Goal: Find contact information: Find contact information

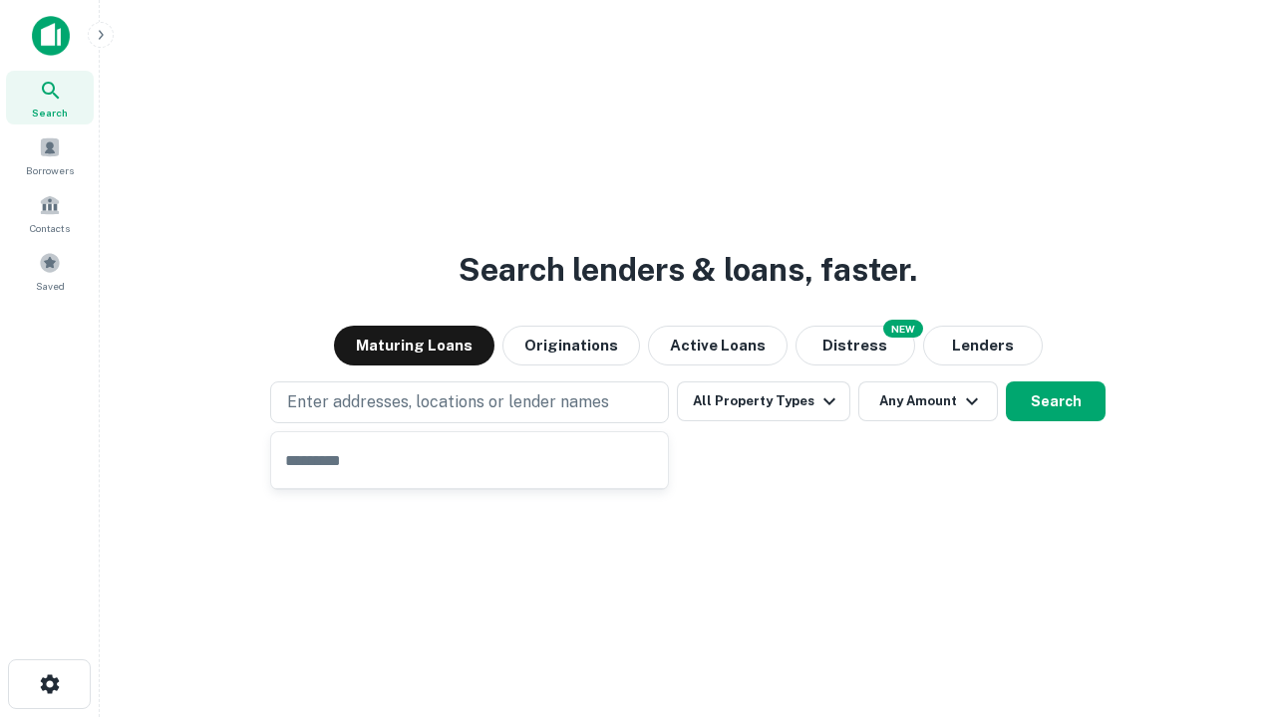
type input "**********"
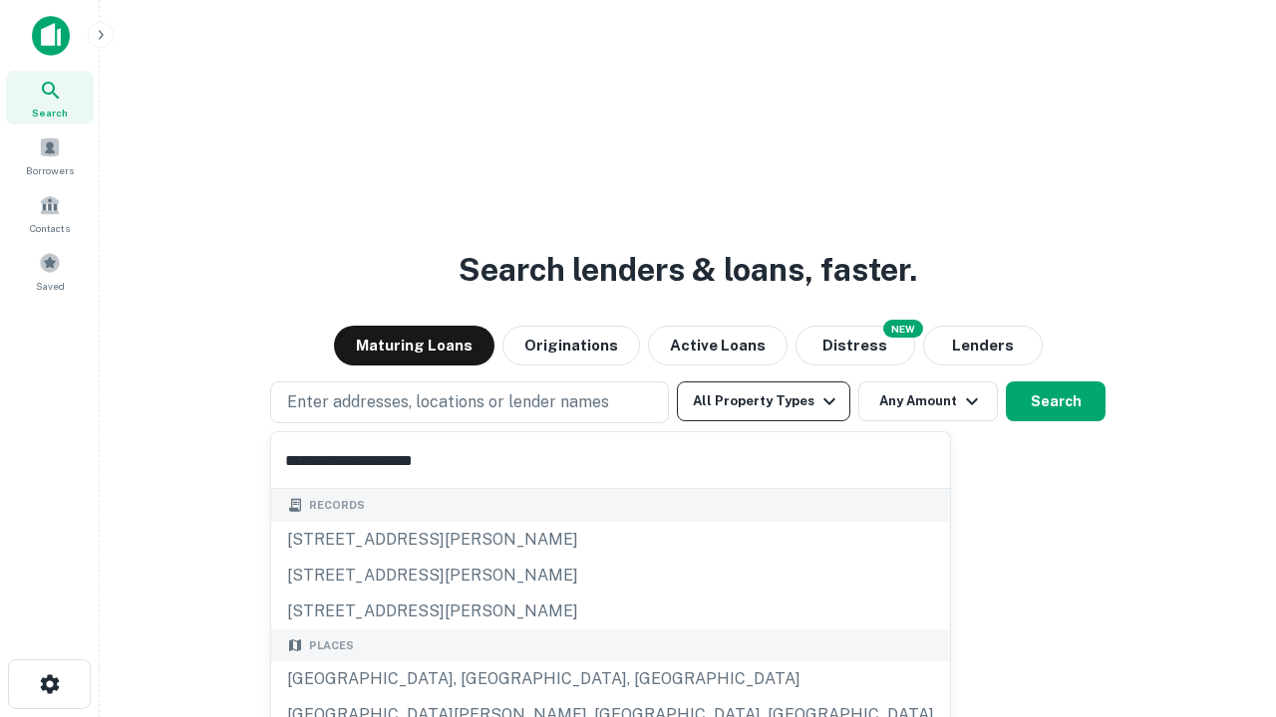
click at [476, 680] on div "Santa Monica, CA, USA" at bounding box center [610, 680] width 679 height 36
click at [763, 402] on button "All Property Types" at bounding box center [763, 402] width 173 height 40
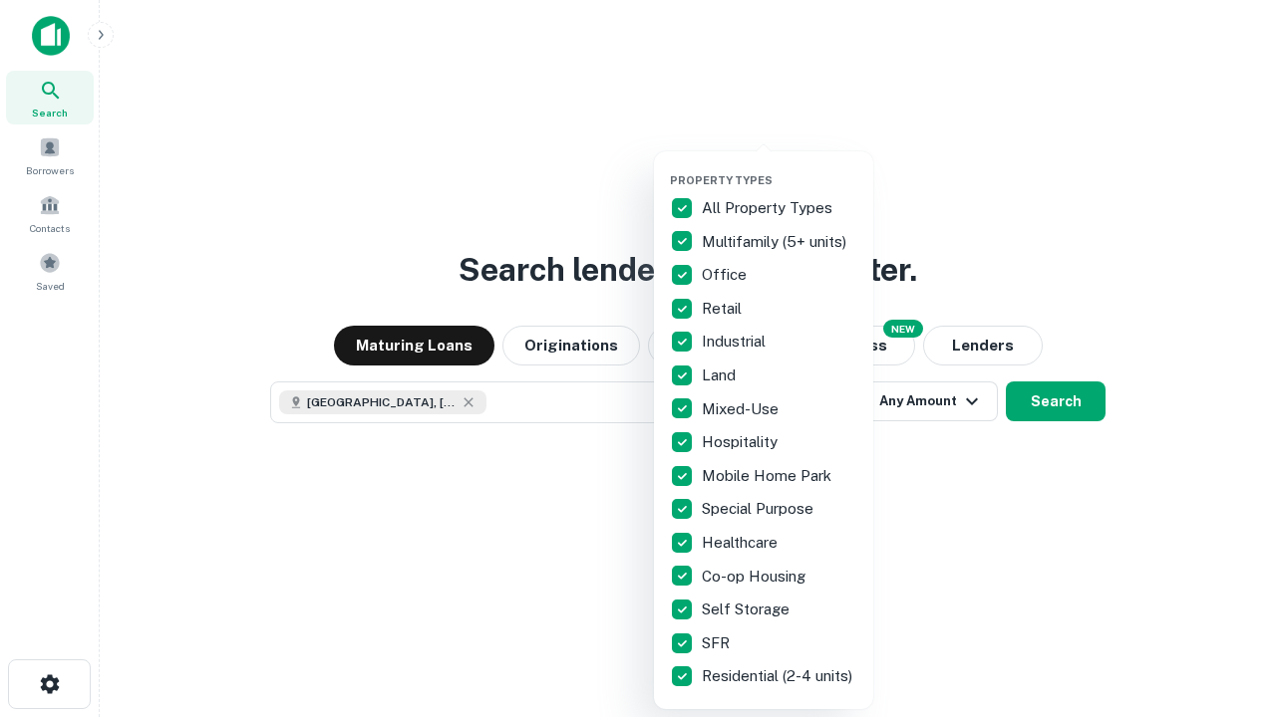
click at [779, 167] on button "button" at bounding box center [779, 167] width 219 height 1
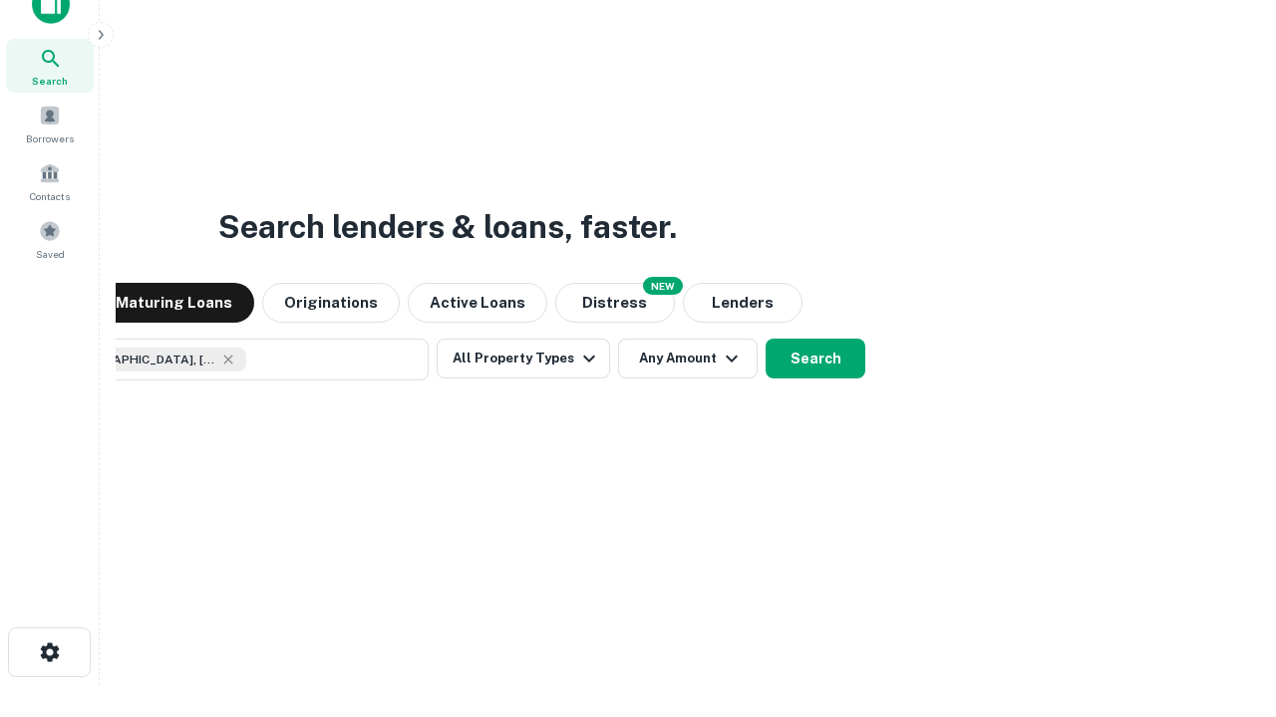
scroll to position [143, 564]
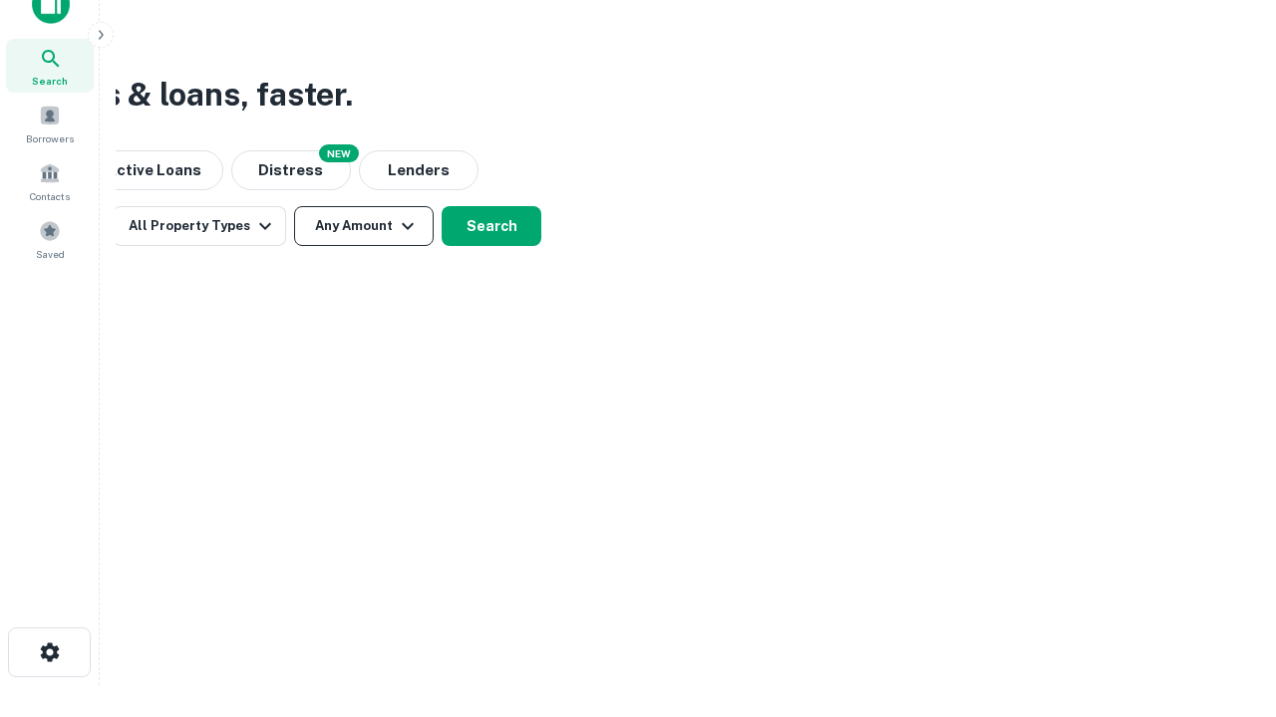
click at [364, 226] on button "Any Amount" at bounding box center [364, 226] width 140 height 40
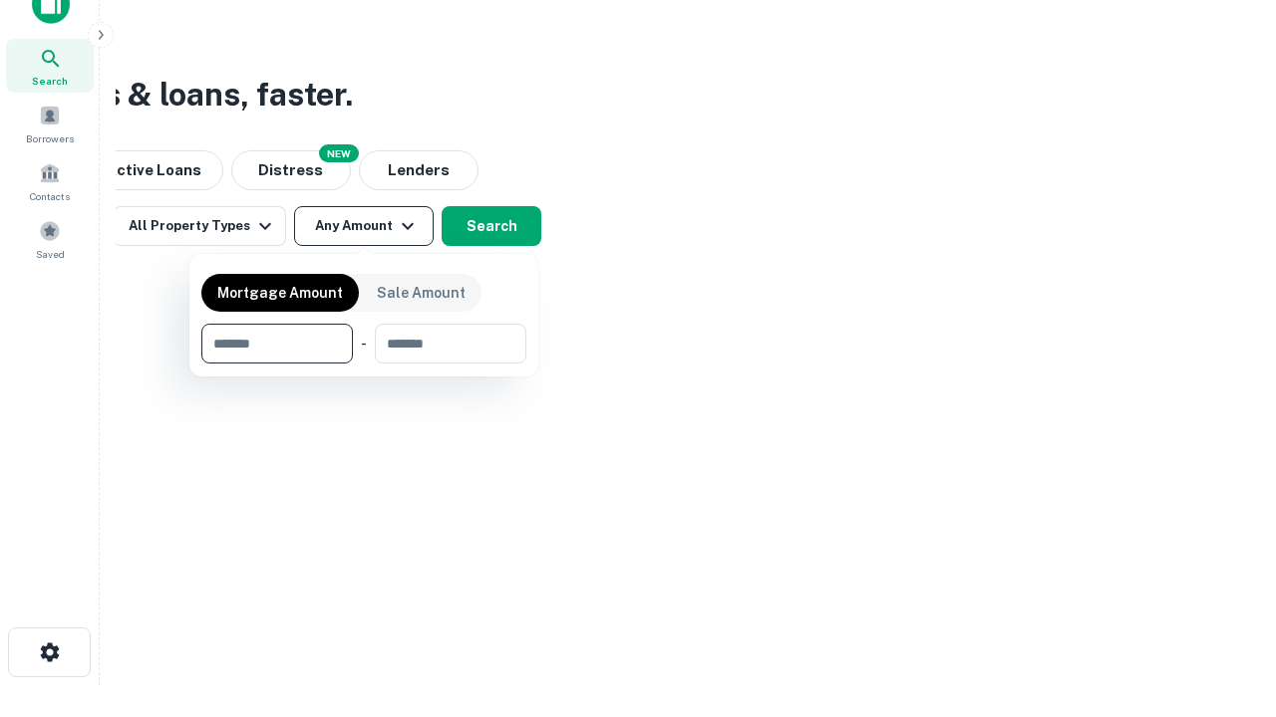
type input "*******"
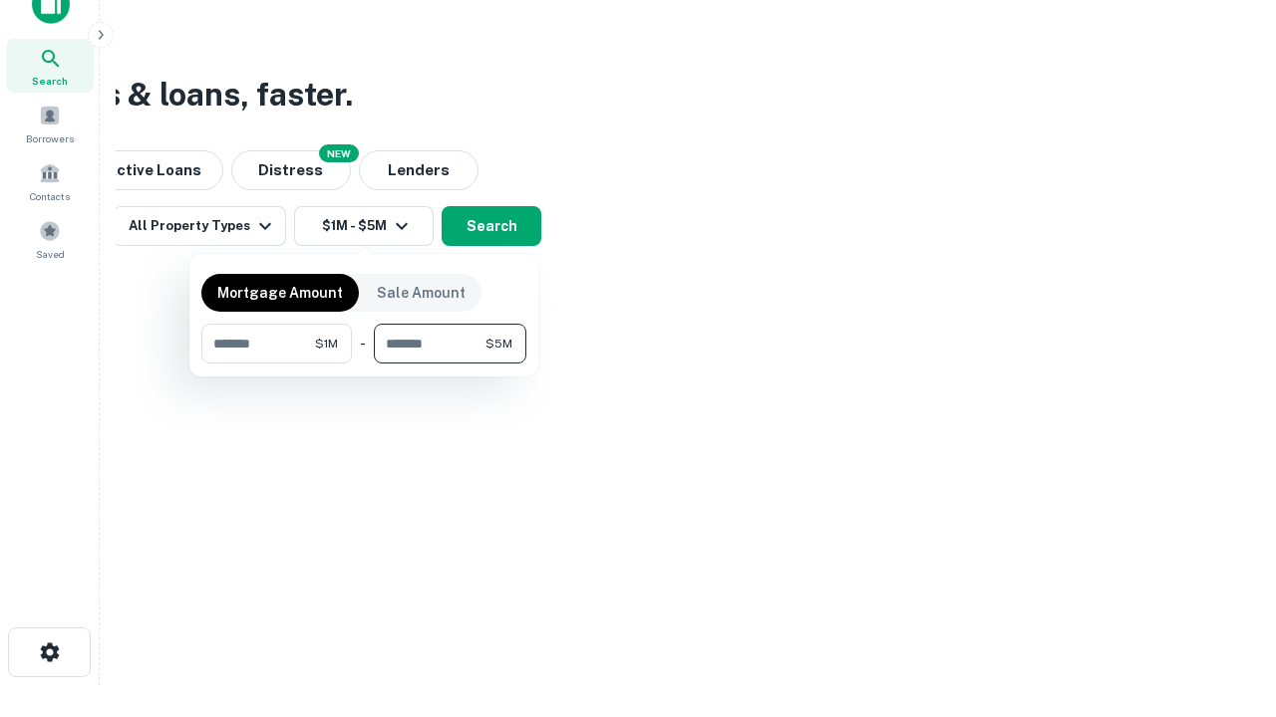
type input "*******"
click at [364, 364] on button "button" at bounding box center [363, 364] width 325 height 1
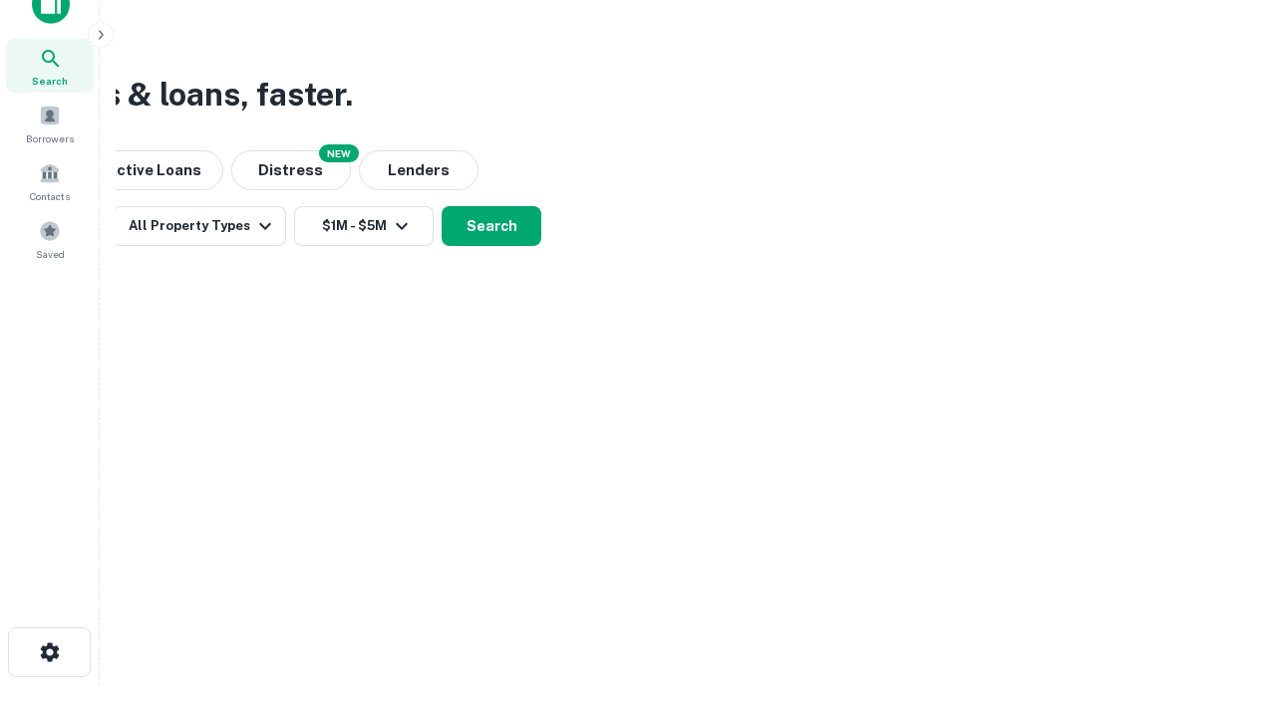
scroll to position [32, 0]
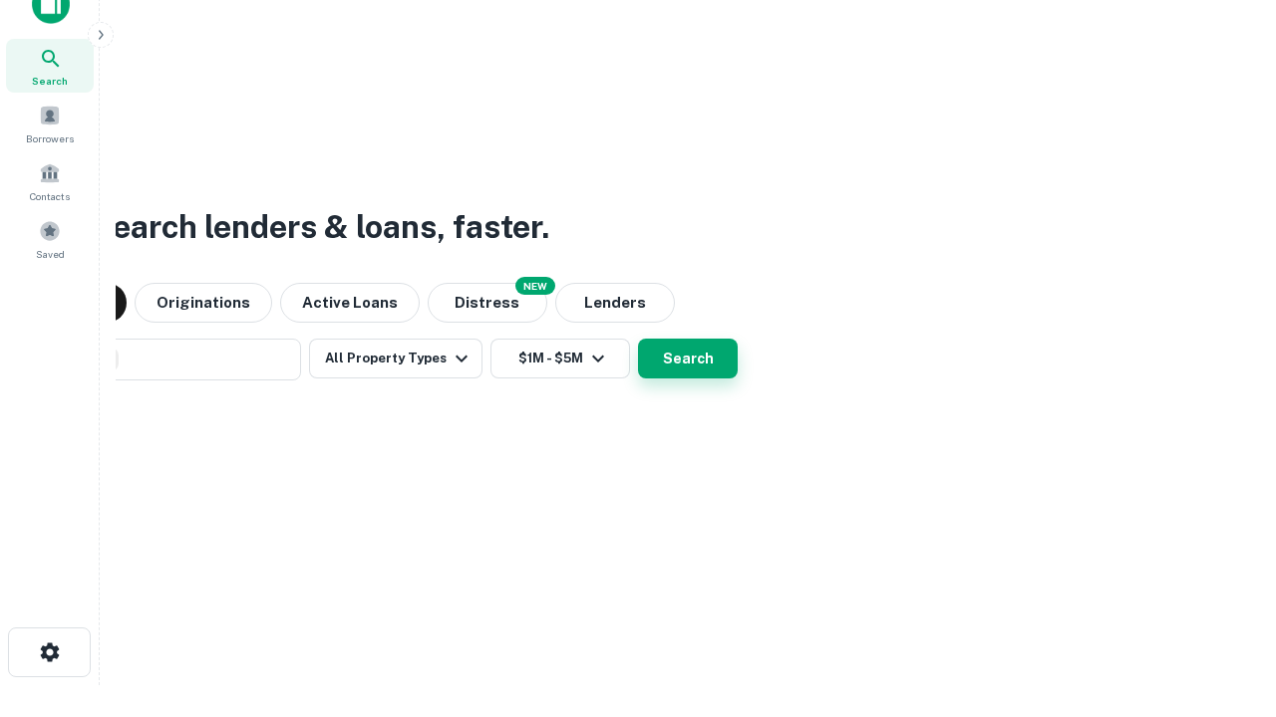
click at [638, 339] on button "Search" at bounding box center [688, 359] width 100 height 40
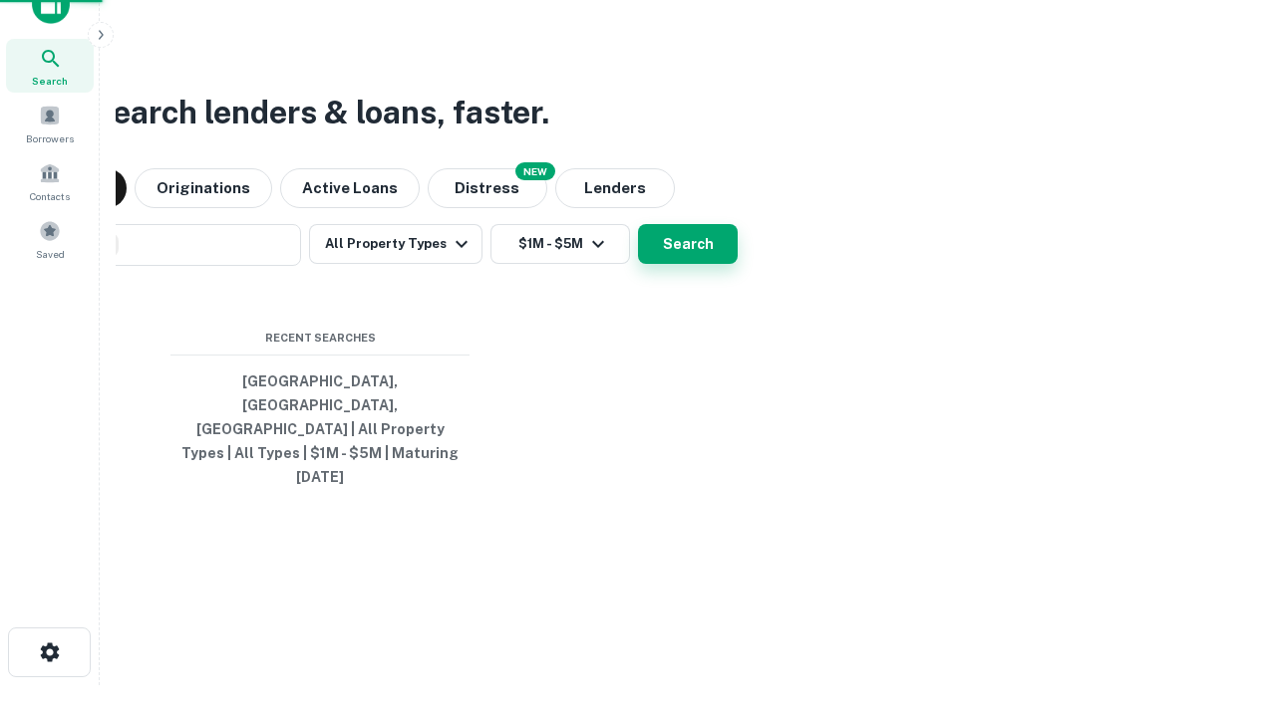
scroll to position [53, 564]
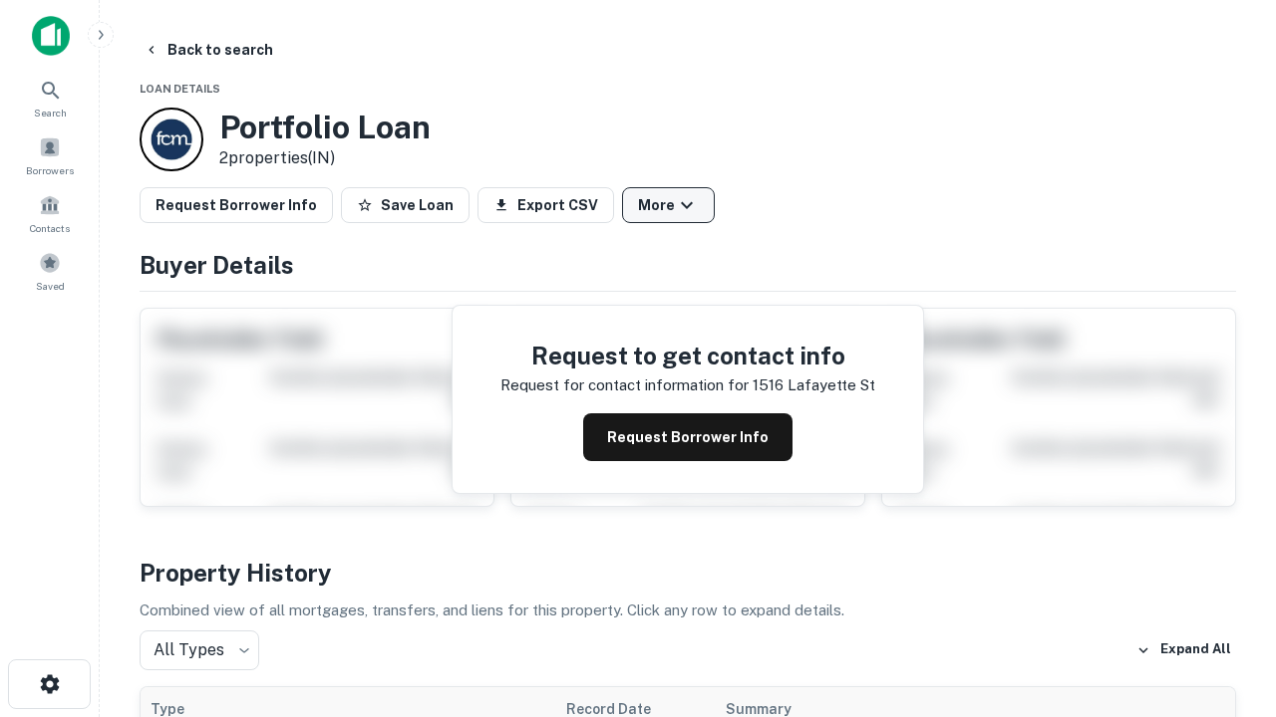
click at [668, 205] on button "More" at bounding box center [668, 205] width 93 height 36
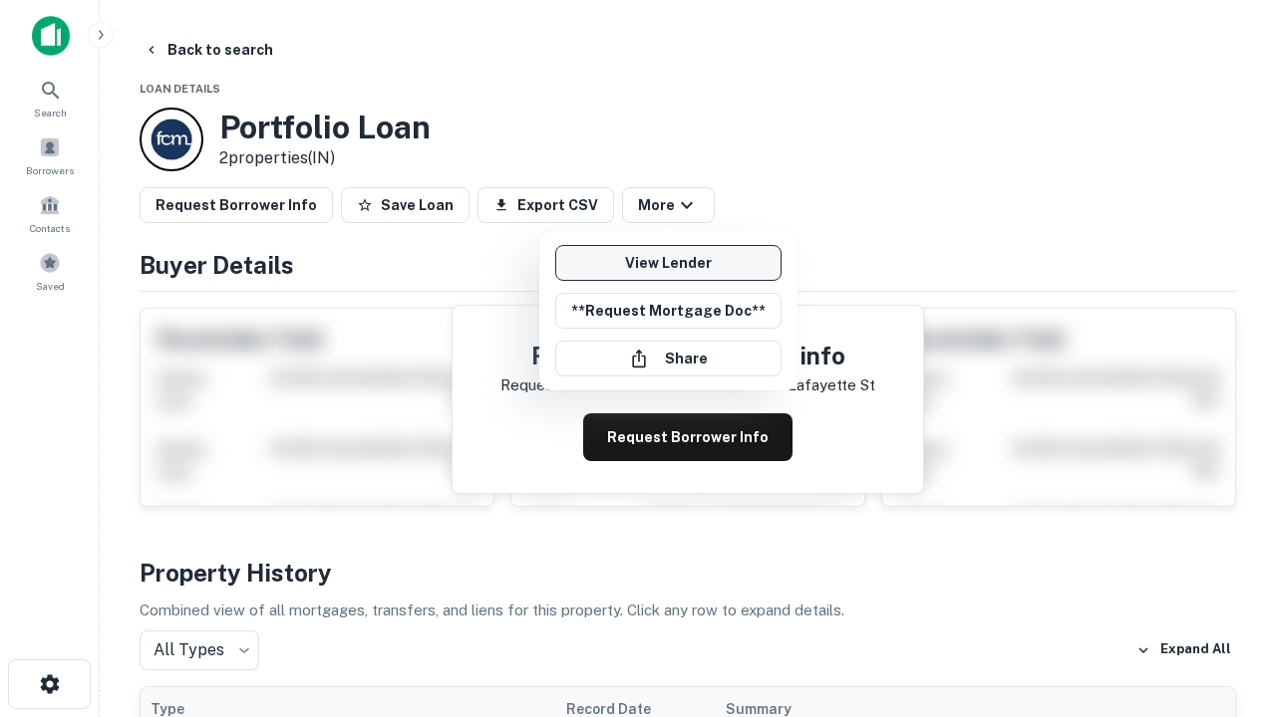
click at [668, 263] on link "View Lender" at bounding box center [668, 263] width 226 height 36
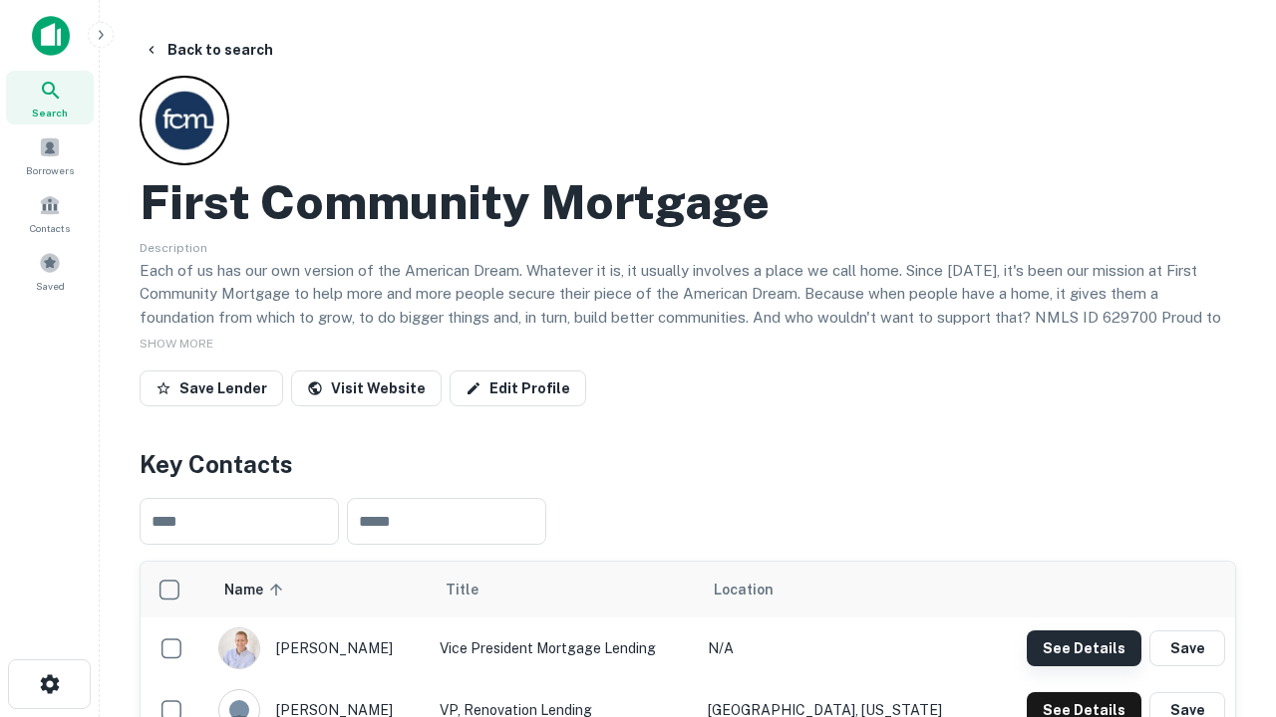
click at [1083, 648] on button "See Details" at bounding box center [1083, 649] width 115 height 36
click at [49, 685] on icon "button" at bounding box center [50, 685] width 24 height 24
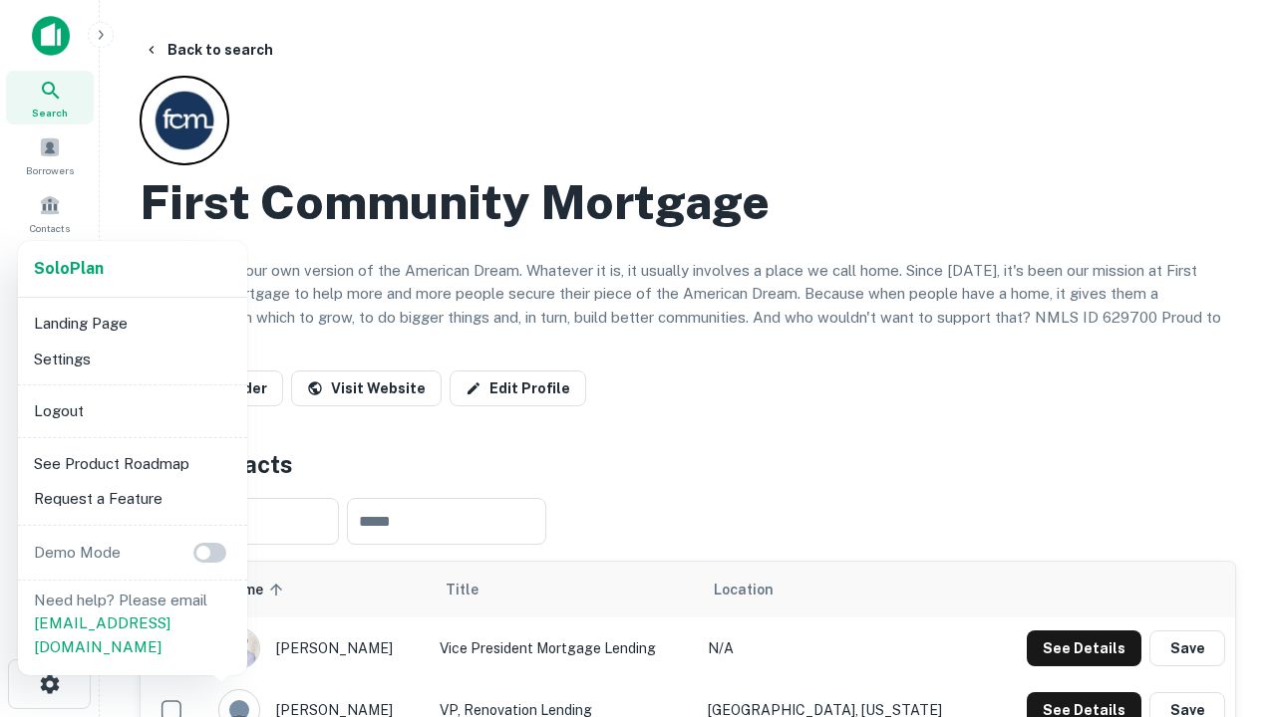
click at [132, 411] on li "Logout" at bounding box center [132, 412] width 213 height 36
